Goal: Task Accomplishment & Management: Use online tool/utility

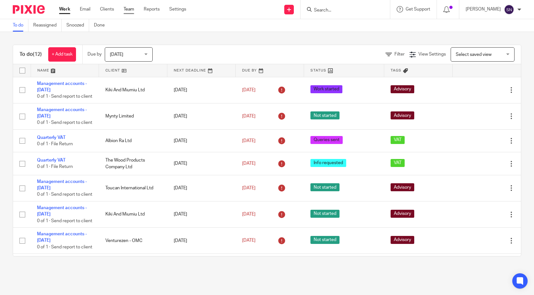
click at [130, 9] on link "Team" at bounding box center [129, 9] width 11 height 6
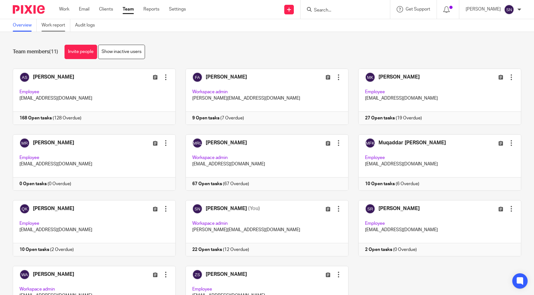
click at [56, 24] on link "Work report" at bounding box center [55, 25] width 29 height 12
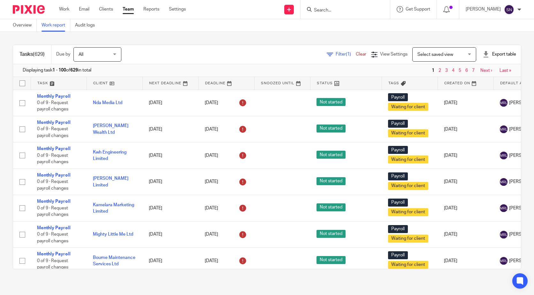
click at [93, 56] on span "All" at bounding box center [96, 54] width 34 height 13
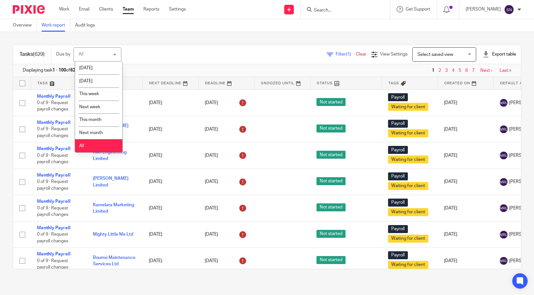
click at [326, 53] on link "Filter (1)" at bounding box center [340, 54] width 29 height 4
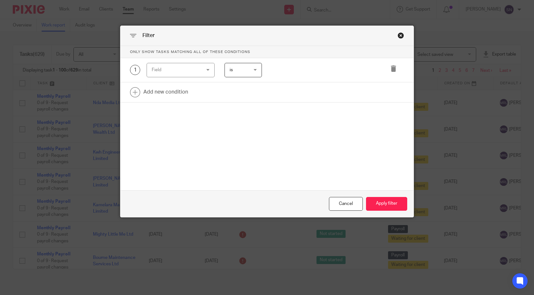
click at [191, 71] on div "Field" at bounding box center [177, 69] width 50 height 13
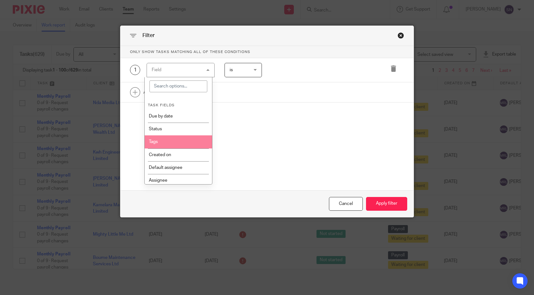
click at [184, 141] on li "Tags" at bounding box center [178, 141] width 67 height 13
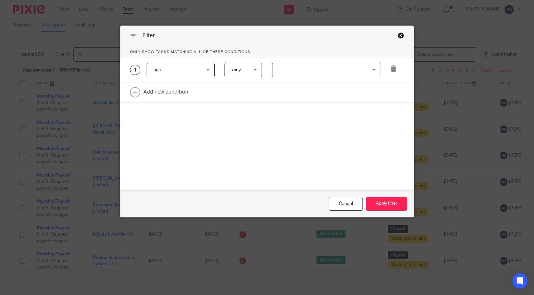
click at [350, 65] on input "Search for option" at bounding box center [324, 69] width 103 height 11
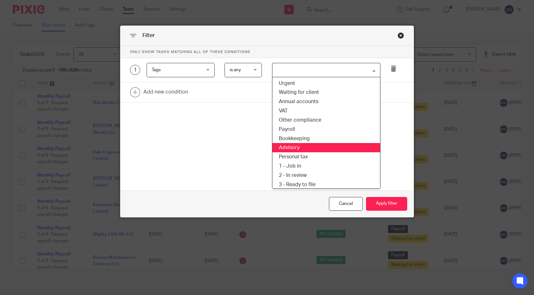
click at [306, 146] on li "Advisory" at bounding box center [326, 147] width 108 height 9
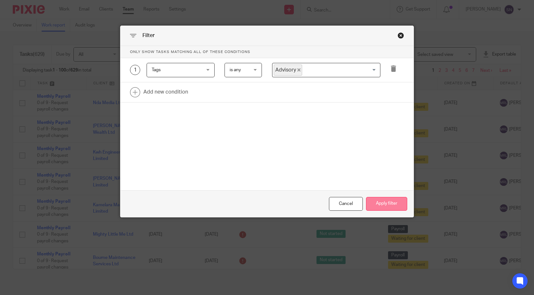
click at [390, 205] on button "Apply filter" at bounding box center [386, 204] width 41 height 14
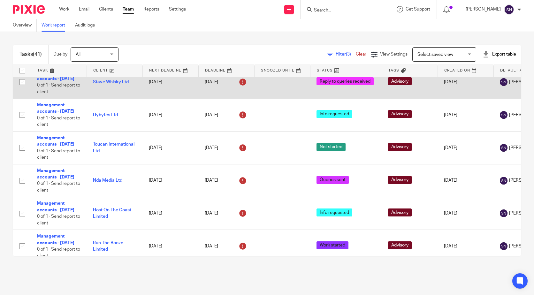
scroll to position [383, 0]
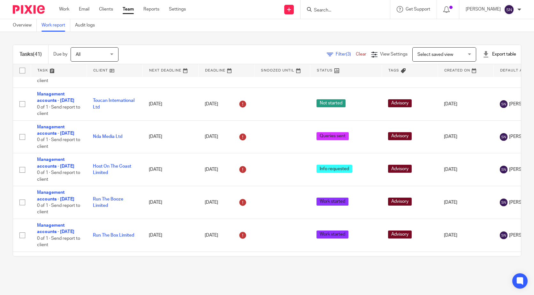
click at [24, 44] on input "checkbox" at bounding box center [22, 38] width 12 height 12
checkbox input "true"
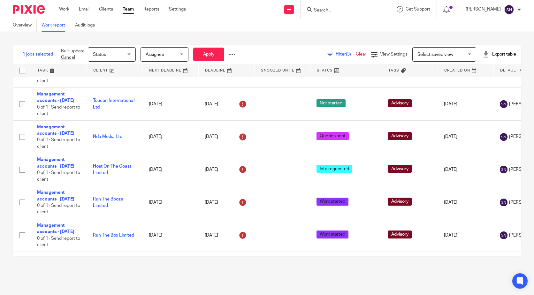
click at [166, 50] on span "Assignee" at bounding box center [163, 54] width 34 height 13
click at [110, 56] on span "Status" at bounding box center [110, 54] width 34 height 13
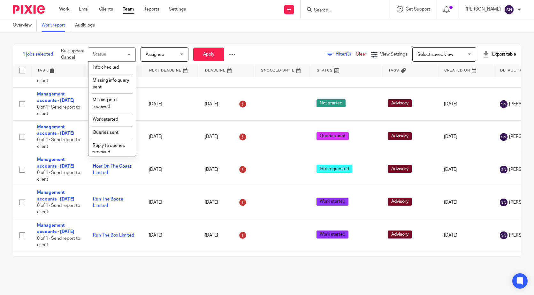
scroll to position [146, 0]
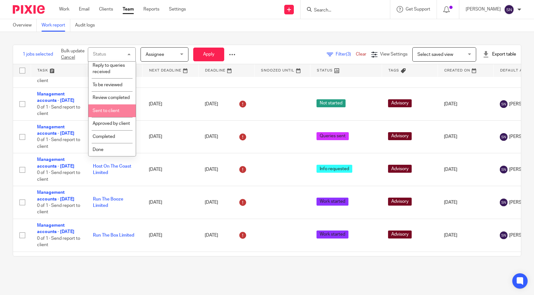
click at [111, 106] on li "Sent to client" at bounding box center [111, 110] width 47 height 13
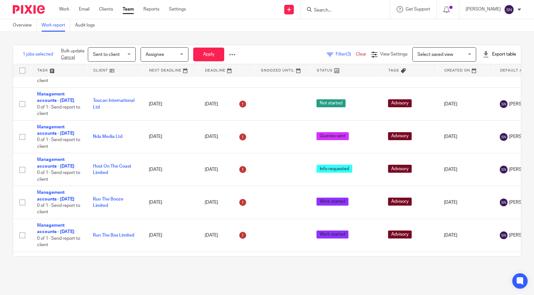
click at [119, 53] on span "Sent to client" at bounding box center [106, 54] width 27 height 4
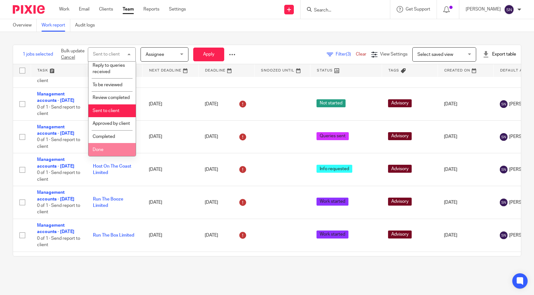
click at [107, 148] on li "Done" at bounding box center [111, 149] width 47 height 13
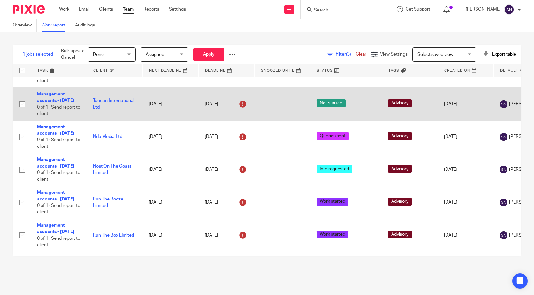
scroll to position [415, 0]
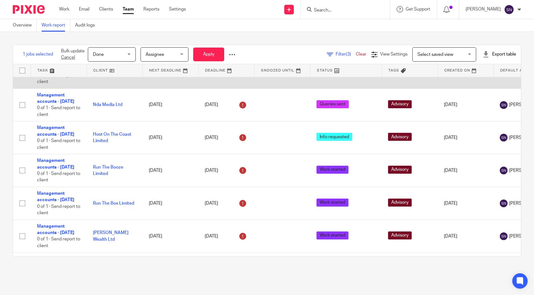
click at [21, 78] on input "checkbox" at bounding box center [22, 72] width 12 height 12
checkbox input "true"
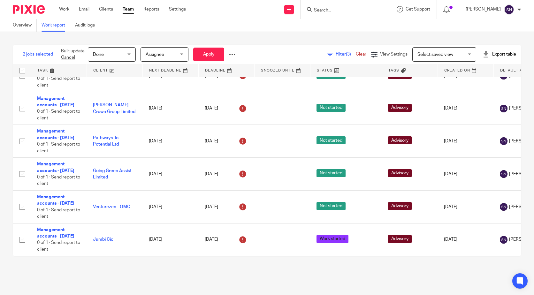
scroll to position [1436, 0]
click at [161, 54] on span "Assignee" at bounding box center [155, 54] width 19 height 4
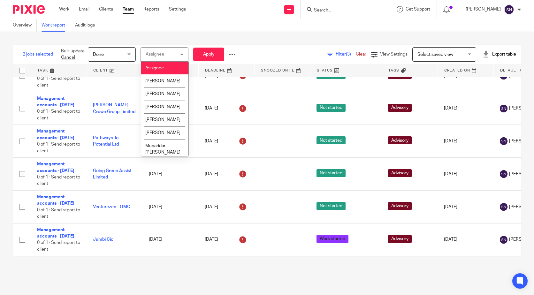
click at [119, 51] on span "Done" at bounding box center [110, 54] width 34 height 13
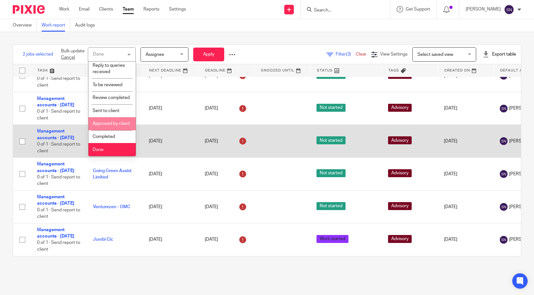
scroll to position [1340, 0]
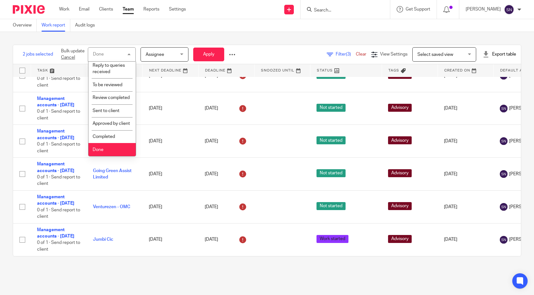
click at [123, 148] on li "Done" at bounding box center [111, 149] width 47 height 13
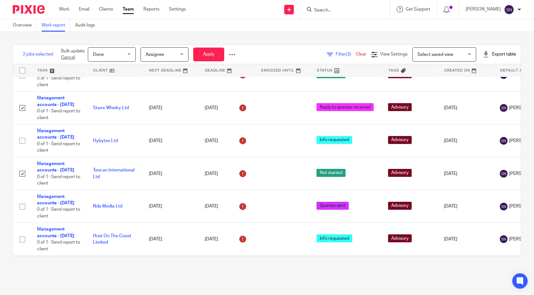
scroll to position [255, 0]
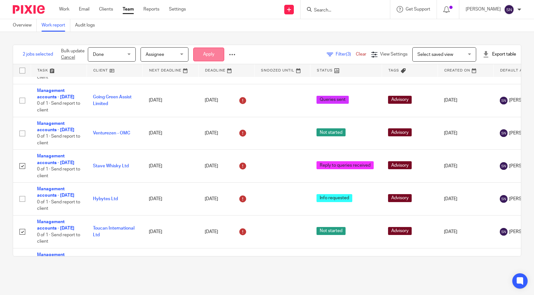
click at [212, 55] on button "Apply" at bounding box center [208, 55] width 31 height 14
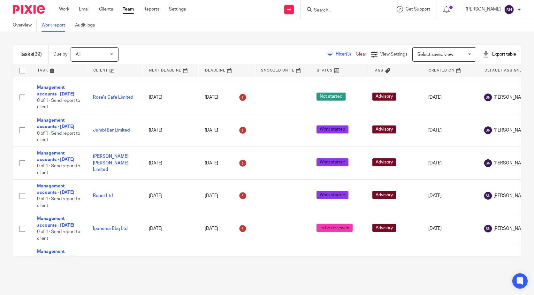
scroll to position [783, 0]
